Goal: Task Accomplishment & Management: Complete application form

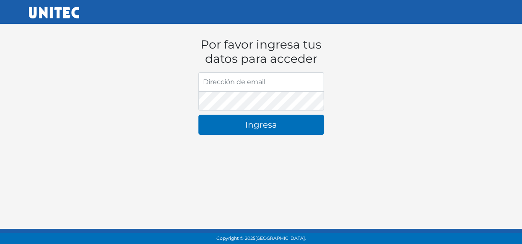
click at [222, 84] on input "Dirección de email" at bounding box center [261, 81] width 126 height 19
type input "[EMAIL_ADDRESS][DOMAIN_NAME]"
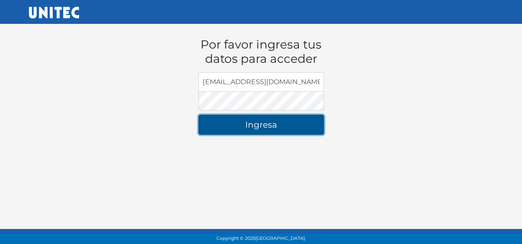
click at [260, 133] on button "Ingresa" at bounding box center [261, 125] width 126 height 20
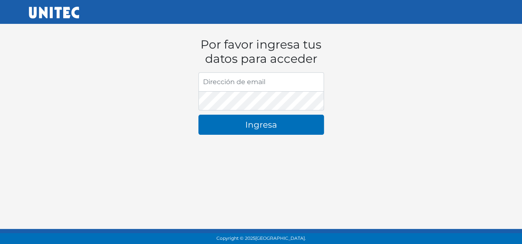
click at [249, 80] on input "Dirección de email" at bounding box center [261, 81] width 126 height 19
type input "[EMAIL_ADDRESS][DOMAIN_NAME]"
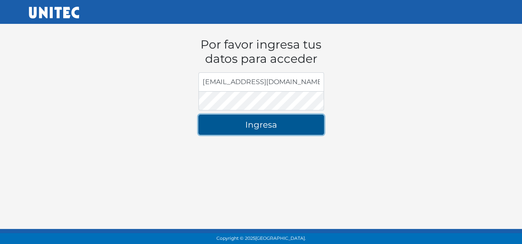
click at [226, 126] on button "Ingresa" at bounding box center [261, 125] width 126 height 20
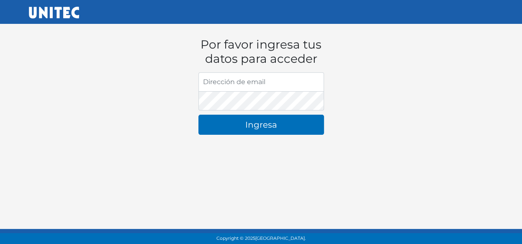
click at [211, 89] on input "Dirección de email" at bounding box center [261, 81] width 126 height 19
type input "[EMAIL_ADDRESS][DOMAIN_NAME]"
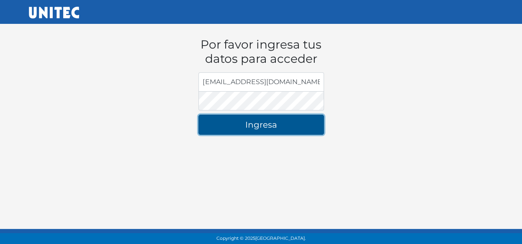
click at [222, 122] on button "Ingresa" at bounding box center [261, 125] width 126 height 20
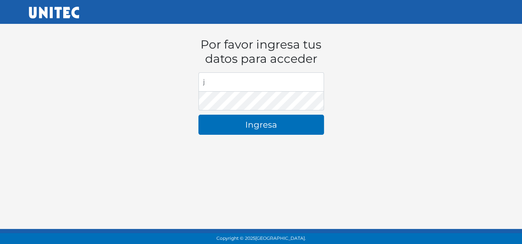
type input "[EMAIL_ADDRESS][DOMAIN_NAME]"
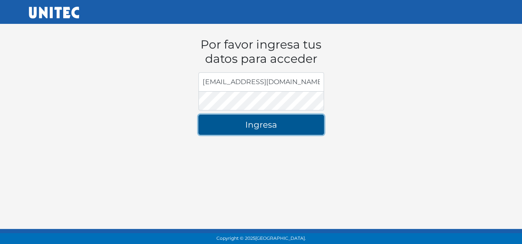
click at [227, 104] on form "Por favor ingresa tus datos para acceder Dirección de email [PERSON_NAME][EMAIL…" at bounding box center [261, 79] width 138 height 124
click at [271, 119] on button "Ingresa" at bounding box center [261, 125] width 126 height 20
click at [265, 127] on button "Ingresa" at bounding box center [261, 125] width 126 height 20
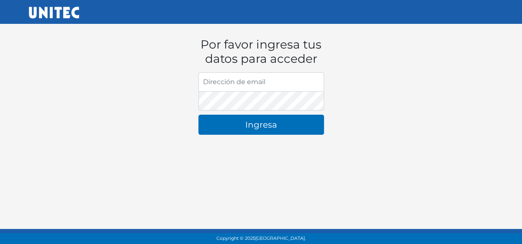
click at [232, 90] on input "Dirección de email" at bounding box center [261, 81] width 126 height 19
type input "j"
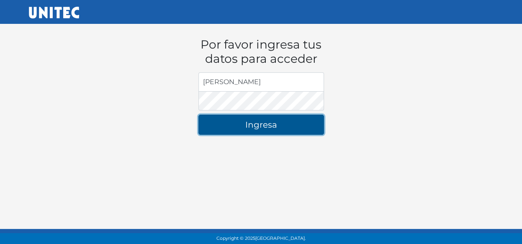
click at [245, 131] on button "Ingresa" at bounding box center [261, 125] width 126 height 20
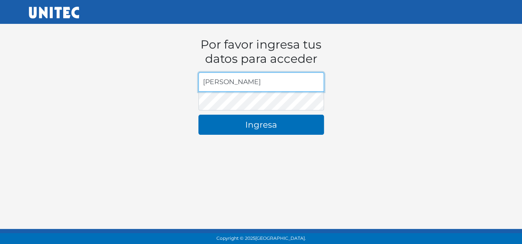
click at [274, 83] on input "[PERSON_NAME]" at bounding box center [261, 81] width 126 height 19
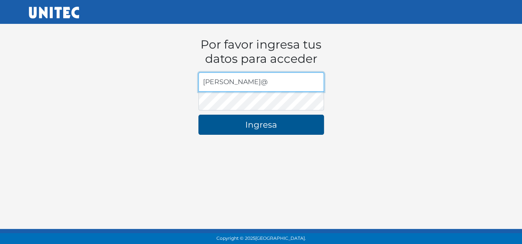
type input "[PERSON_NAME]@"
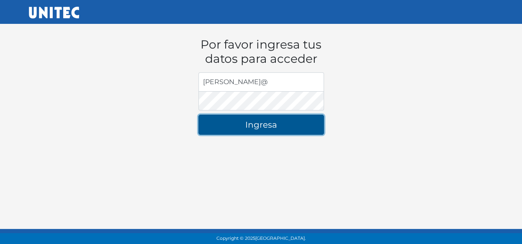
click at [248, 122] on button "Ingresa" at bounding box center [261, 125] width 126 height 20
